Goal: Information Seeking & Learning: Learn about a topic

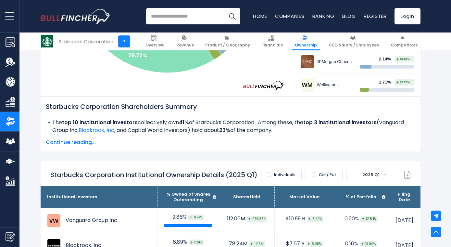
scroll to position [302, 0]
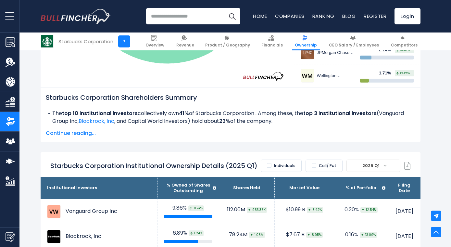
click at [64, 132] on span "Continue reading..." at bounding box center [230, 133] width 369 height 8
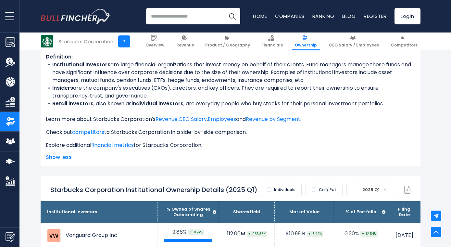
scroll to position [399, 0]
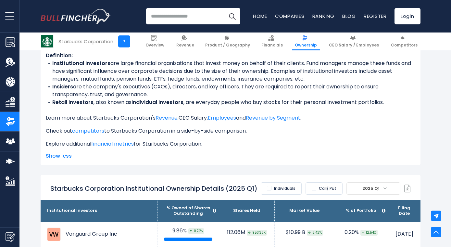
click at [196, 117] on link "CEO Salary" at bounding box center [192, 117] width 28 height 7
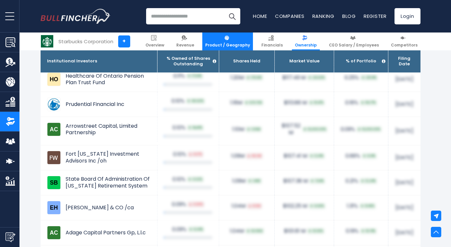
scroll to position [2443, 0]
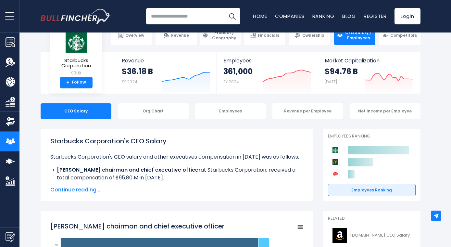
scroll to position [17, 0]
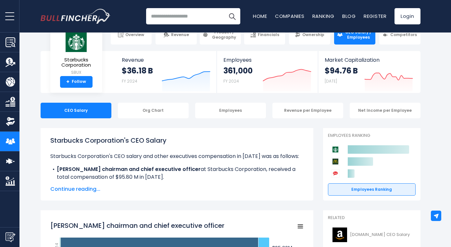
click at [89, 188] on span "Continue reading..." at bounding box center [176, 189] width 253 height 8
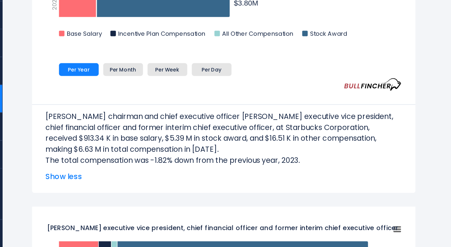
scroll to position [1025, 0]
